Goal: Feedback & Contribution: Submit feedback/report problem

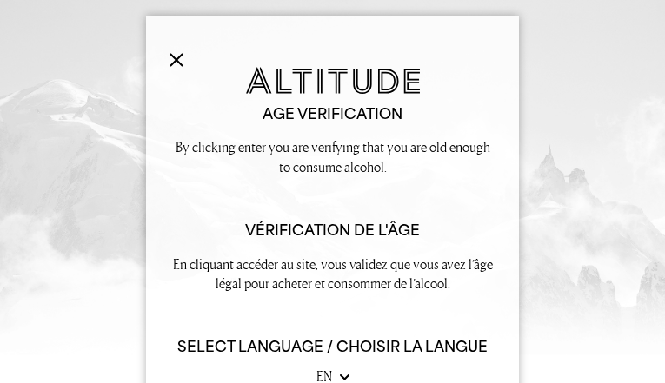
type input "eOjMgMchz"
type input "[EMAIL_ADDRESS][DOMAIN_NAME]"
type input "9333434771"
type input "QrwCljzfzTjye"
type input "tYAVCwvjxQdaFoo"
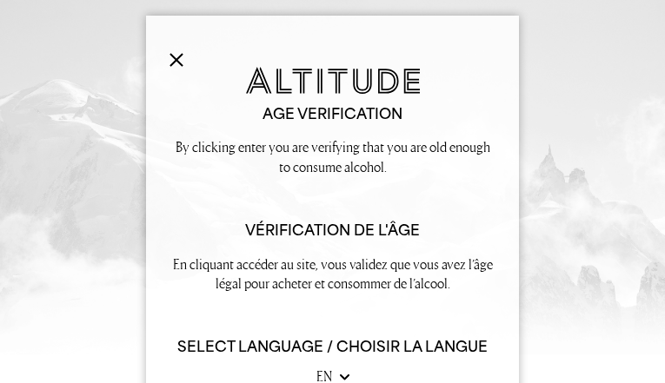
type input "[EMAIL_ADDRESS][DOMAIN_NAME]"
